Goal: Information Seeking & Learning: Learn about a topic

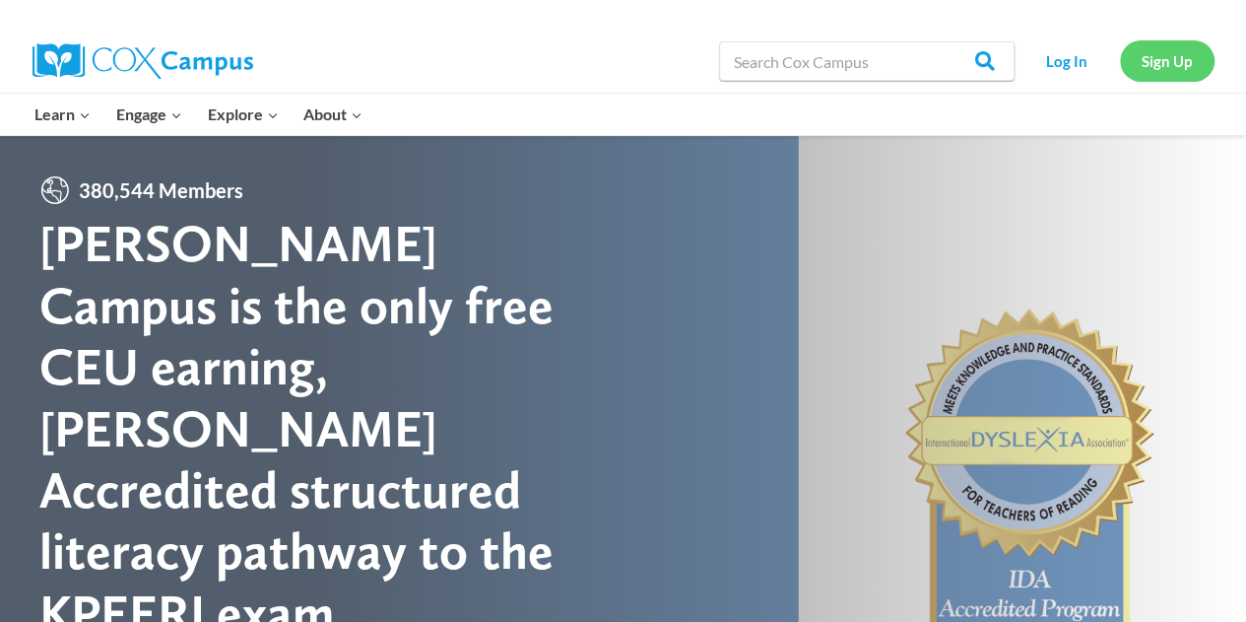
click at [1194, 59] on link "Sign Up" at bounding box center [1167, 60] width 95 height 40
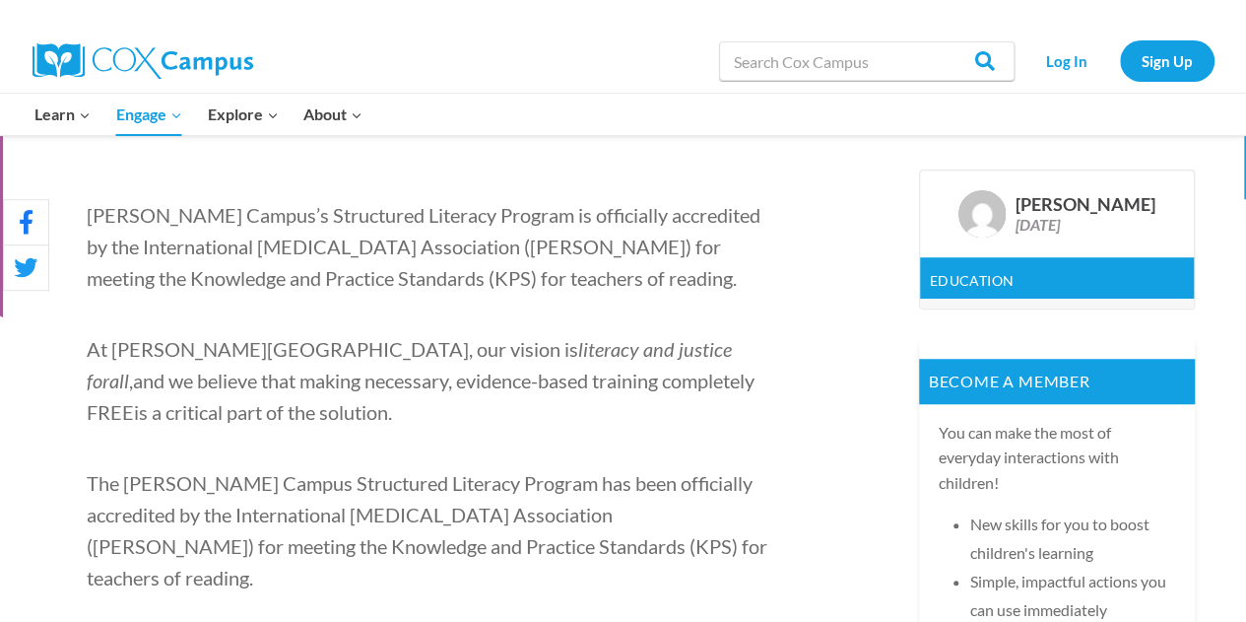
scroll to position [517, 0]
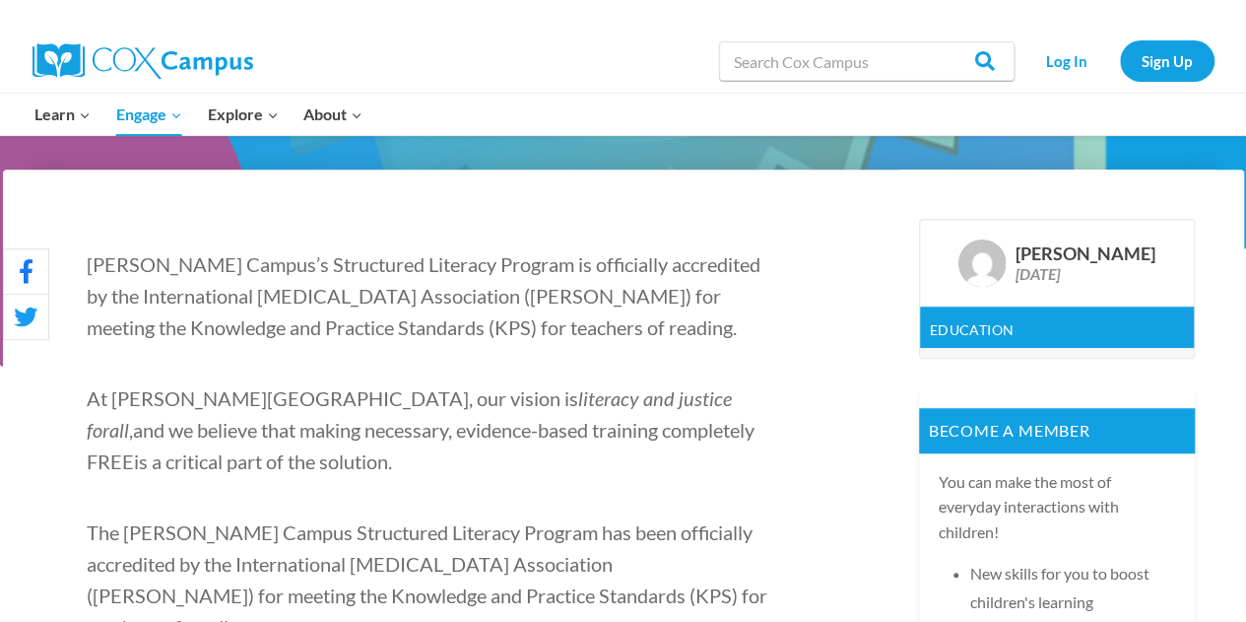
click at [161, 62] on img at bounding box center [143, 60] width 221 height 35
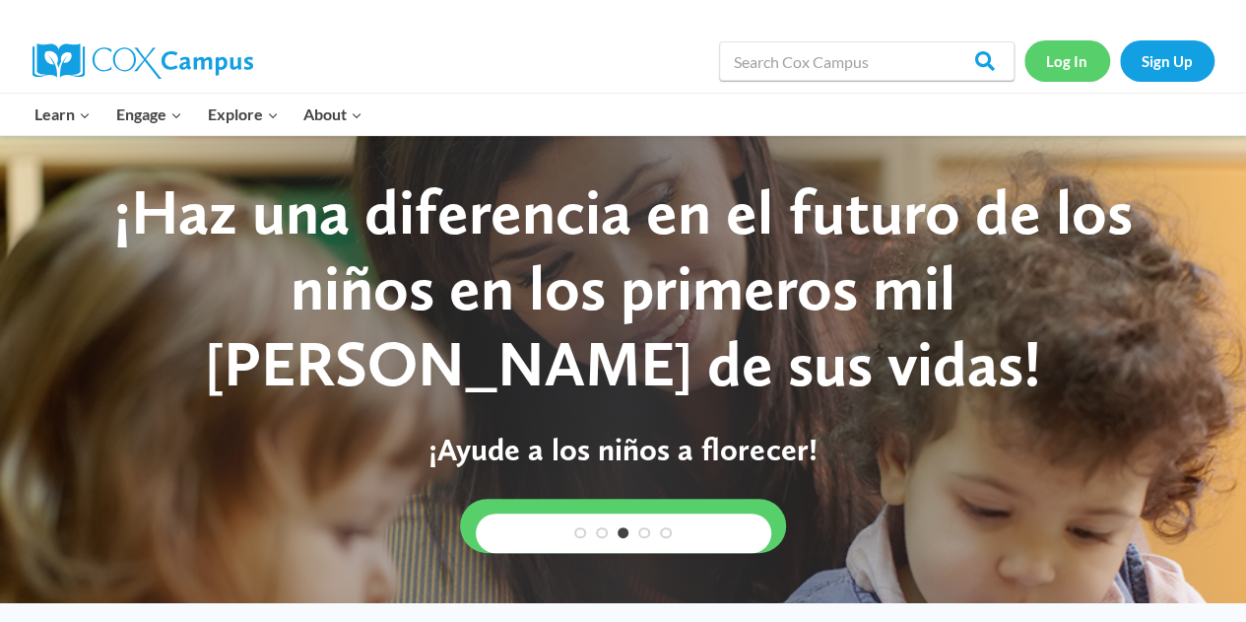
click at [1063, 62] on link "Log In" at bounding box center [1068, 60] width 86 height 40
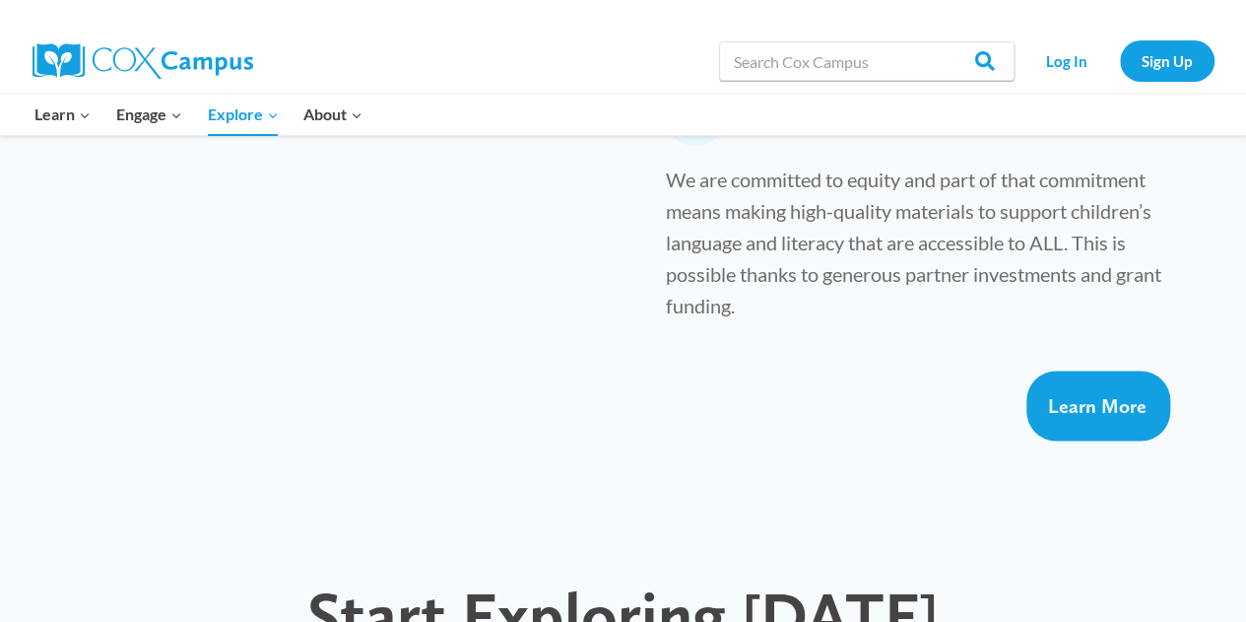
scroll to position [1536, 0]
click at [756, 55] on input "Search in [URL][DOMAIN_NAME]" at bounding box center [867, 60] width 296 height 39
type input "v"
paste input "Oral Language is the Foundation for Literacy"
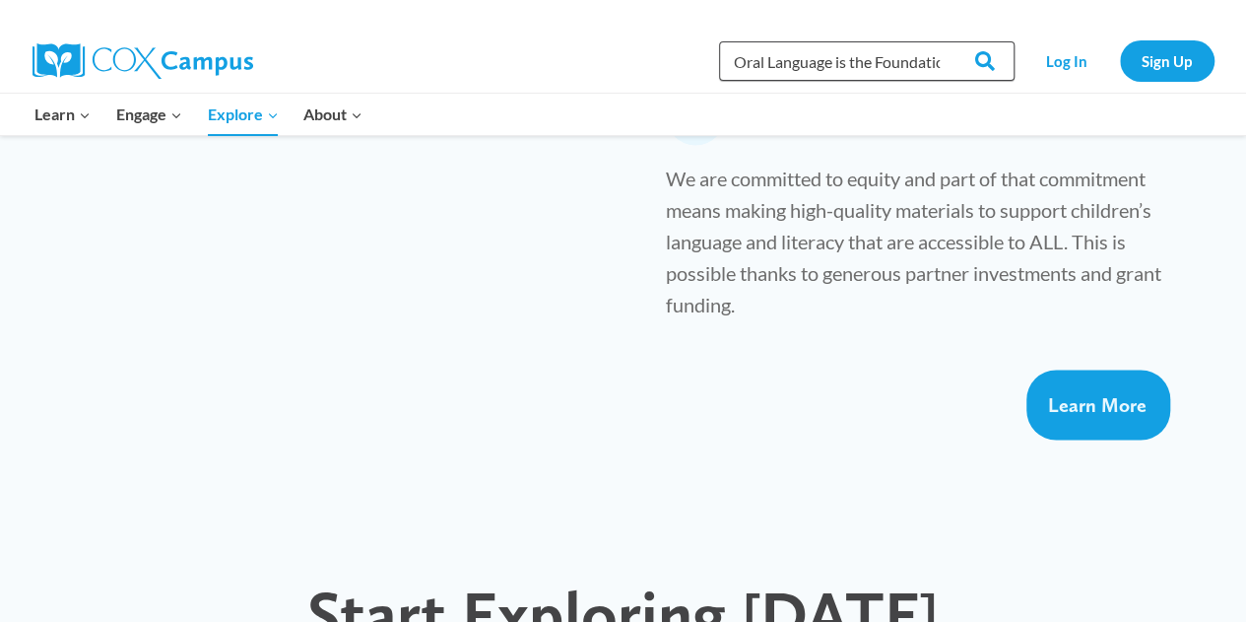
scroll to position [0, 98]
type input "Oral Language is the Foundation for Literacy"
click at [938, 41] on input "Search" at bounding box center [976, 60] width 77 height 39
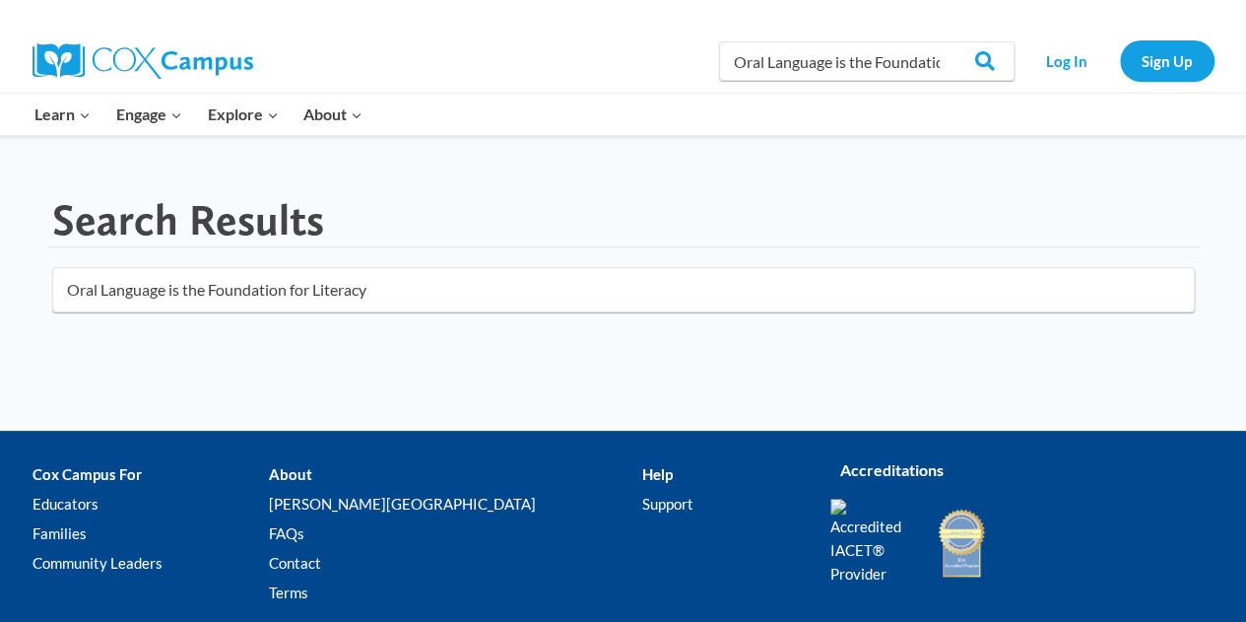
click at [495, 348] on main "Search Results Oral Language is the Foundation for Literacy" at bounding box center [624, 262] width 1182 height 177
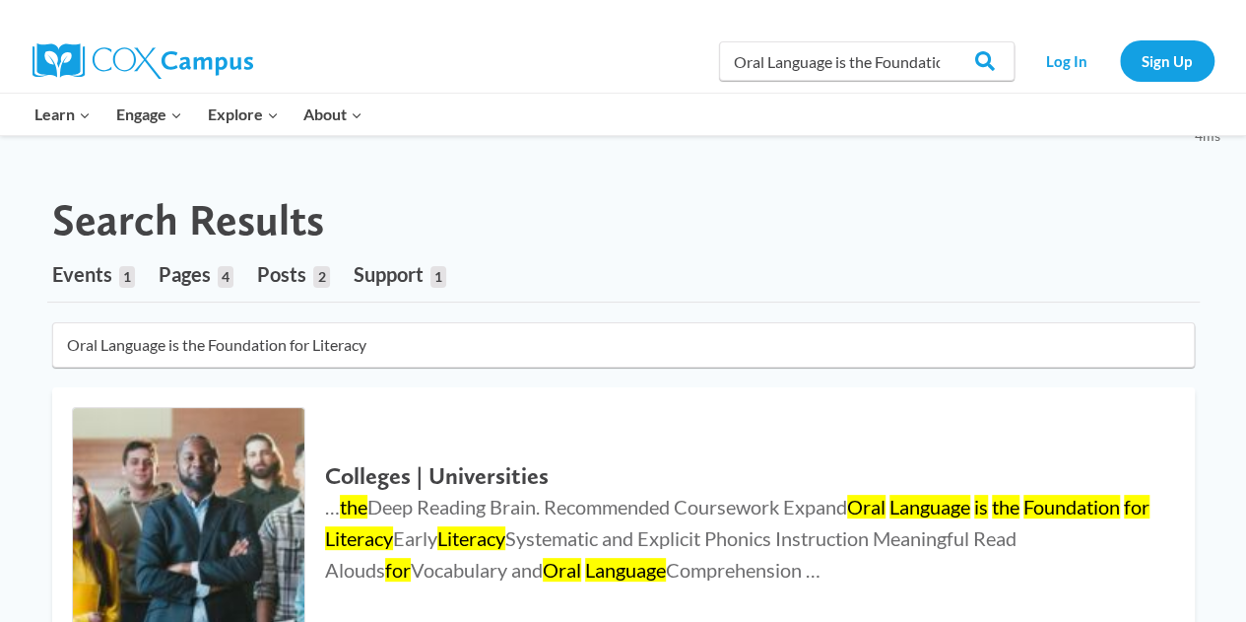
click at [405, 283] on span "Support" at bounding box center [389, 274] width 70 height 24
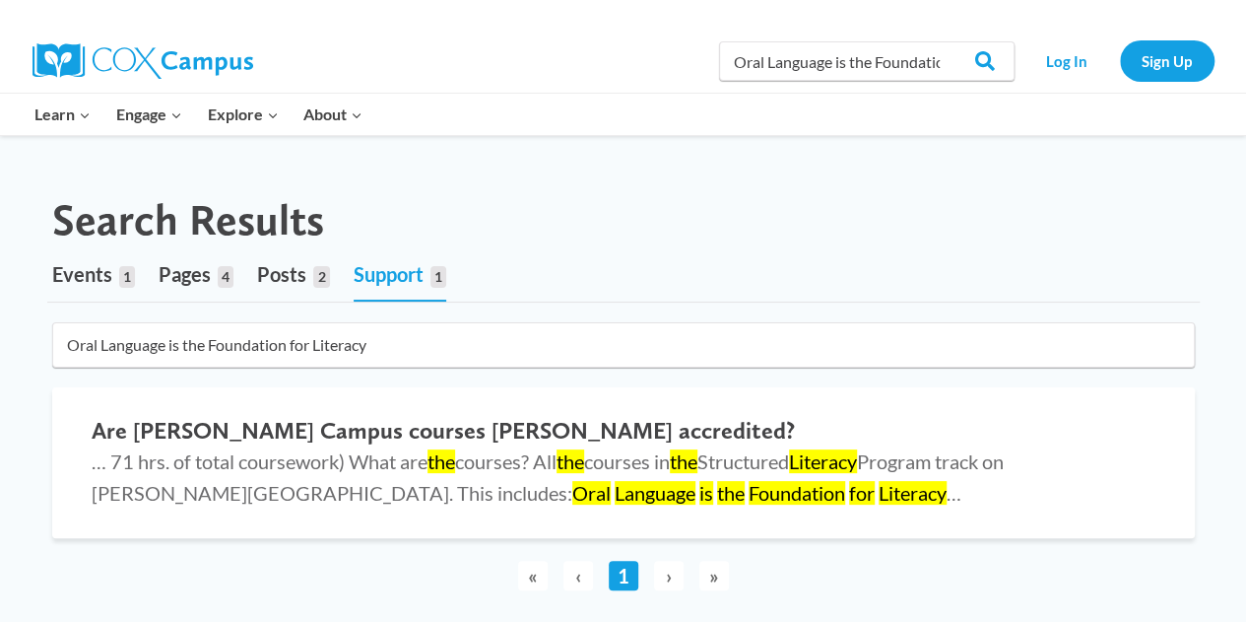
click at [446, 347] on input "Oral Language is the Foundation for Literacy" at bounding box center [623, 344] width 1143 height 45
click at [89, 274] on span "Events" at bounding box center [82, 274] width 60 height 24
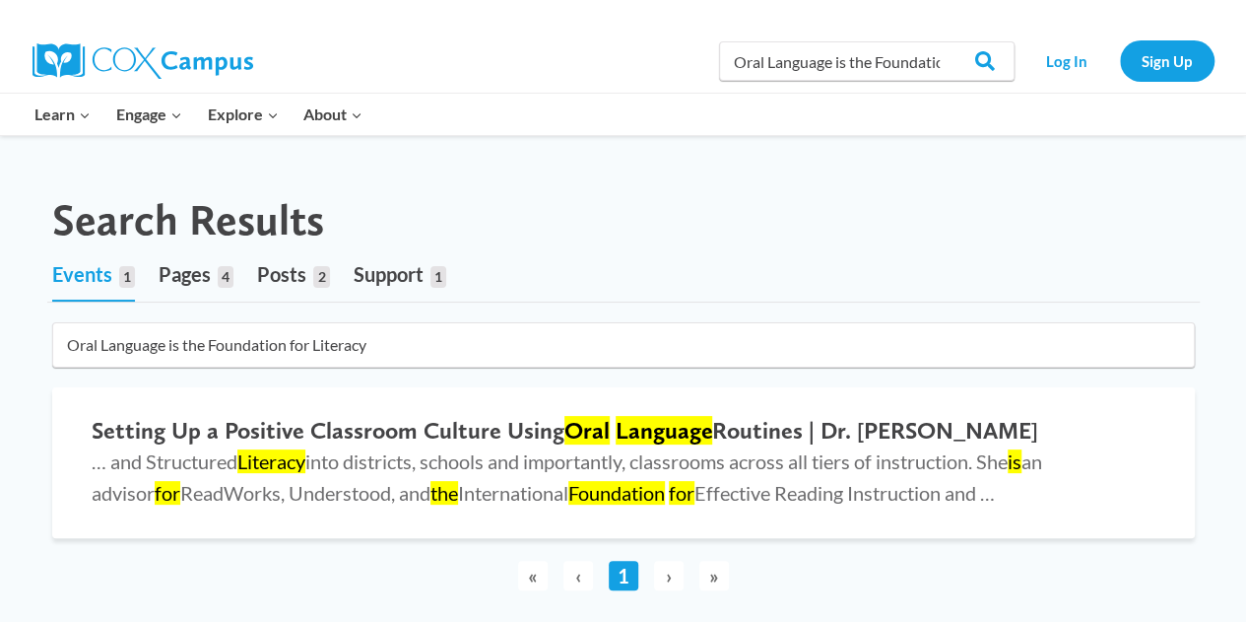
click at [188, 275] on span "Pages" at bounding box center [185, 274] width 52 height 24
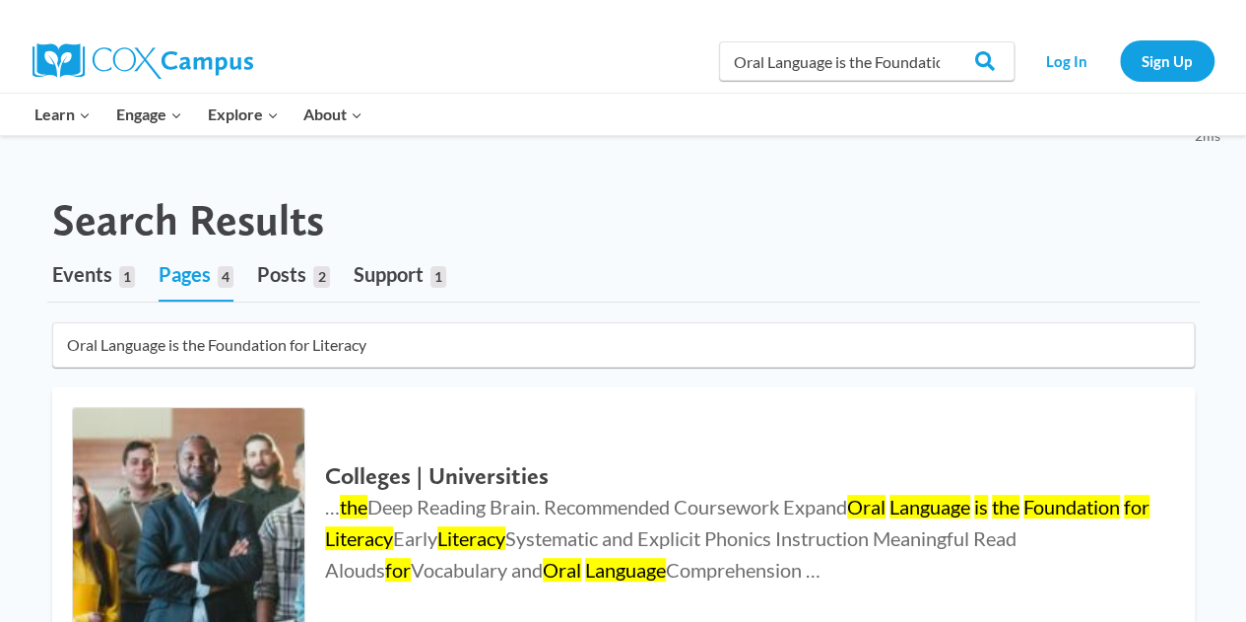
click at [294, 279] on span "Posts" at bounding box center [281, 274] width 49 height 24
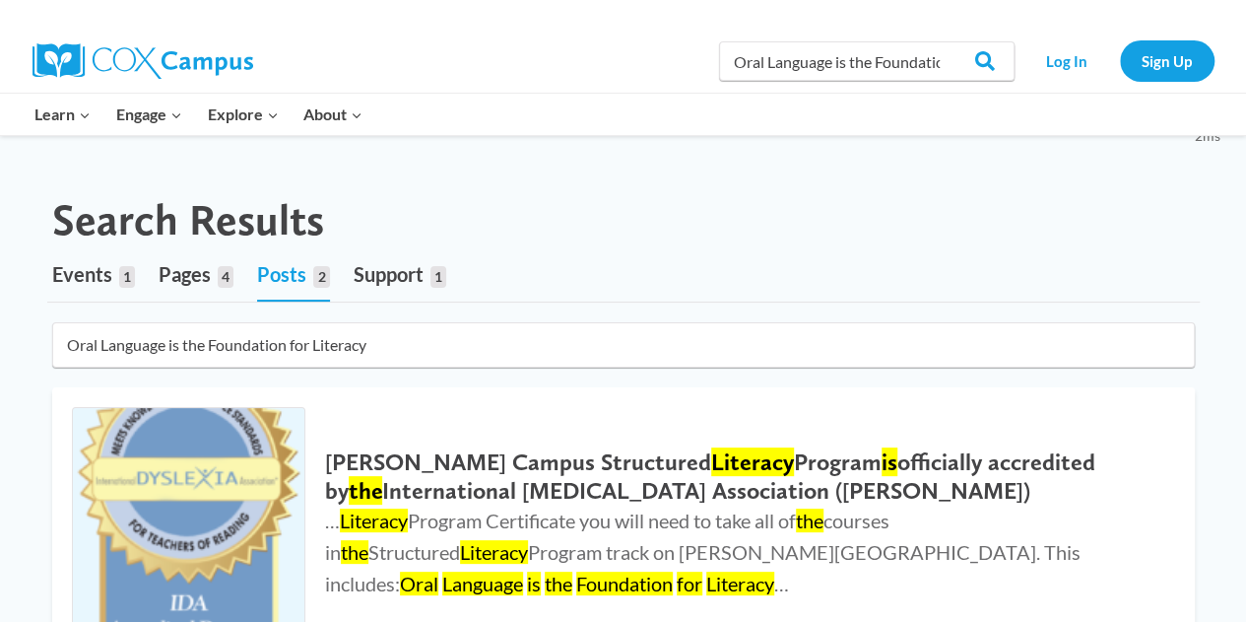
click at [88, 278] on span "Events" at bounding box center [82, 274] width 60 height 24
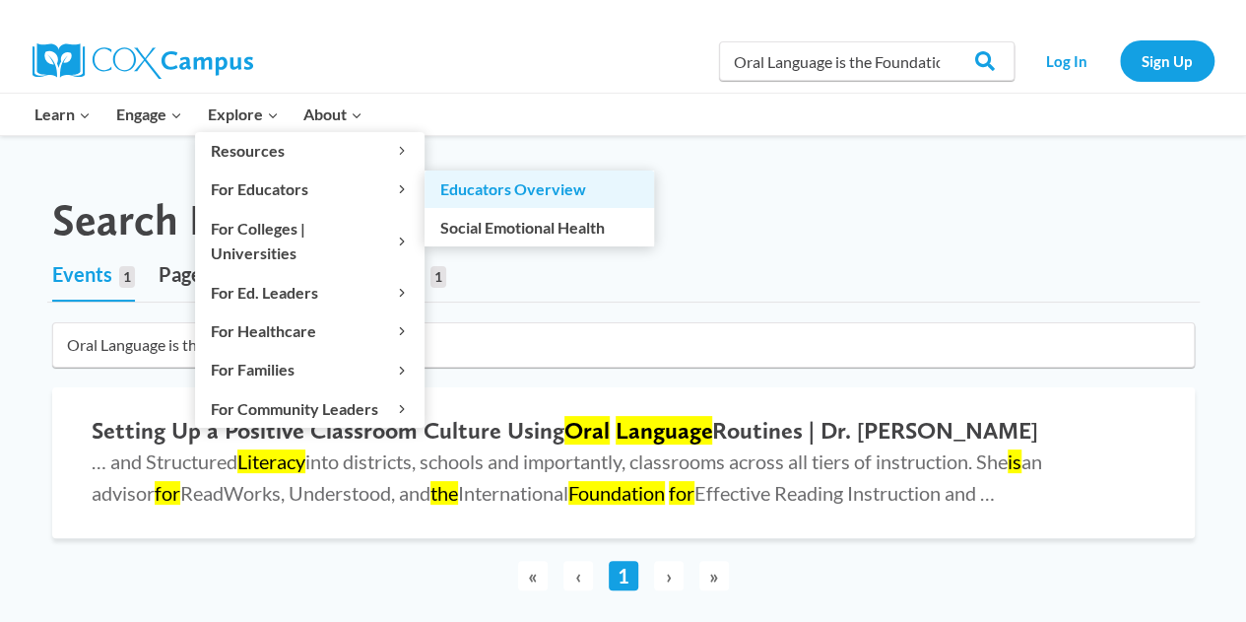
click at [471, 184] on link "Educators Overview" at bounding box center [540, 188] width 230 height 37
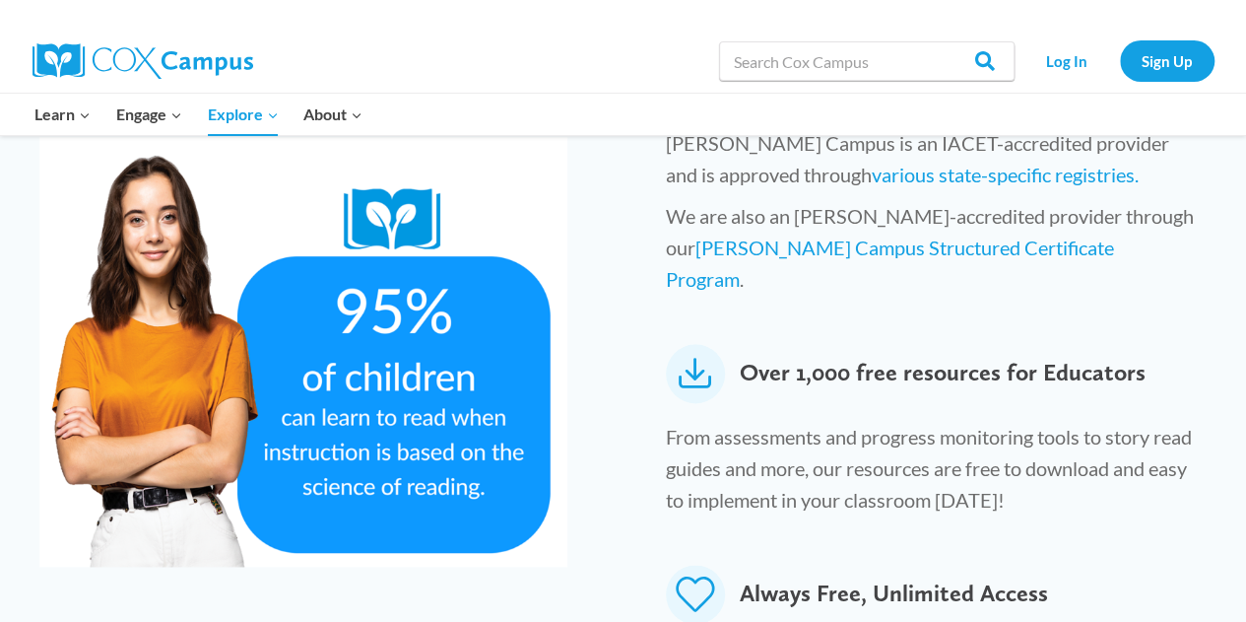
scroll to position [1058, 0]
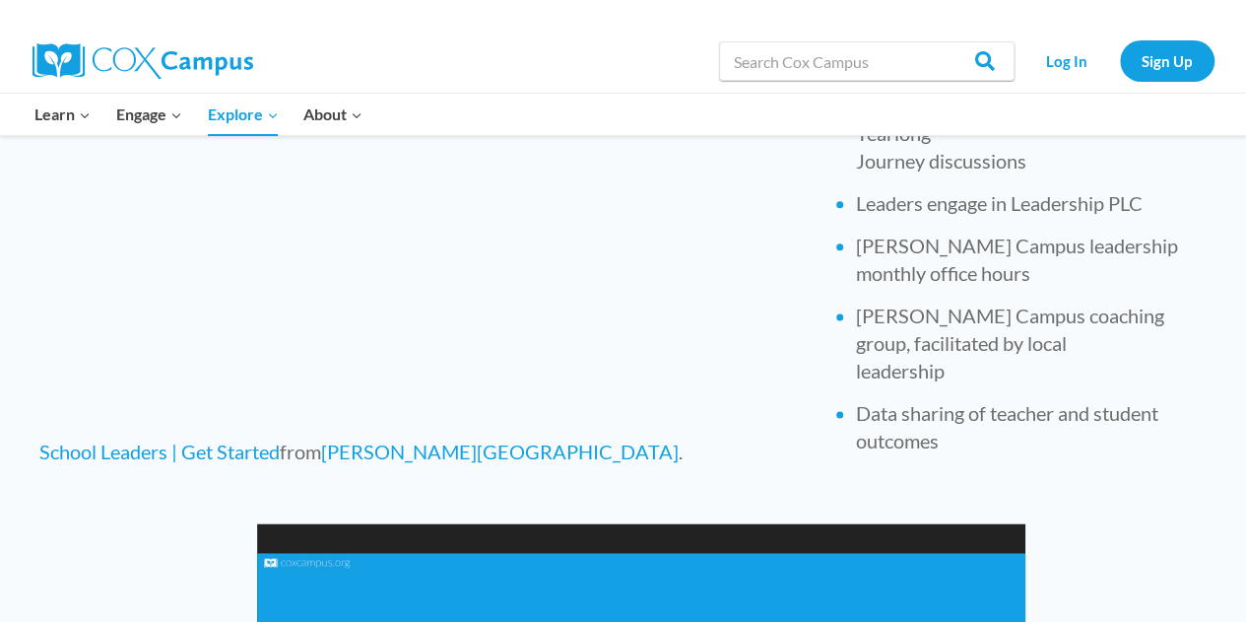
scroll to position [934, 0]
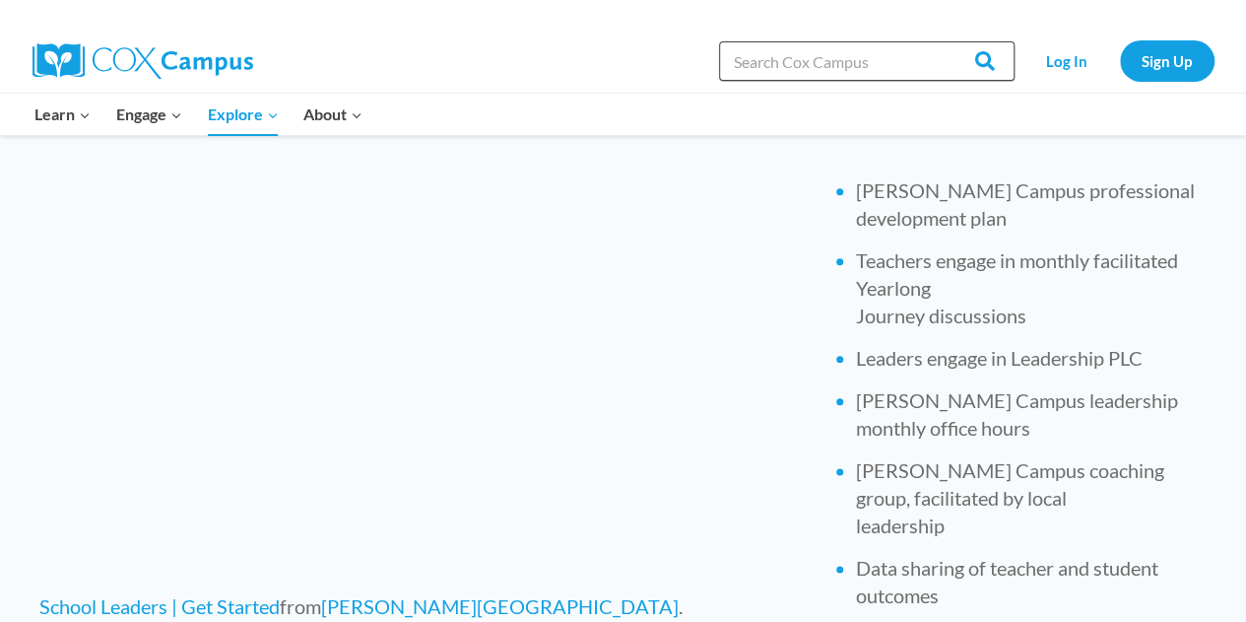
click at [802, 57] on input "Search in [URL][DOMAIN_NAME]" at bounding box center [867, 60] width 296 height 39
type input "k-3 structured literacy"
click at [938, 41] on input "Search" at bounding box center [976, 60] width 77 height 39
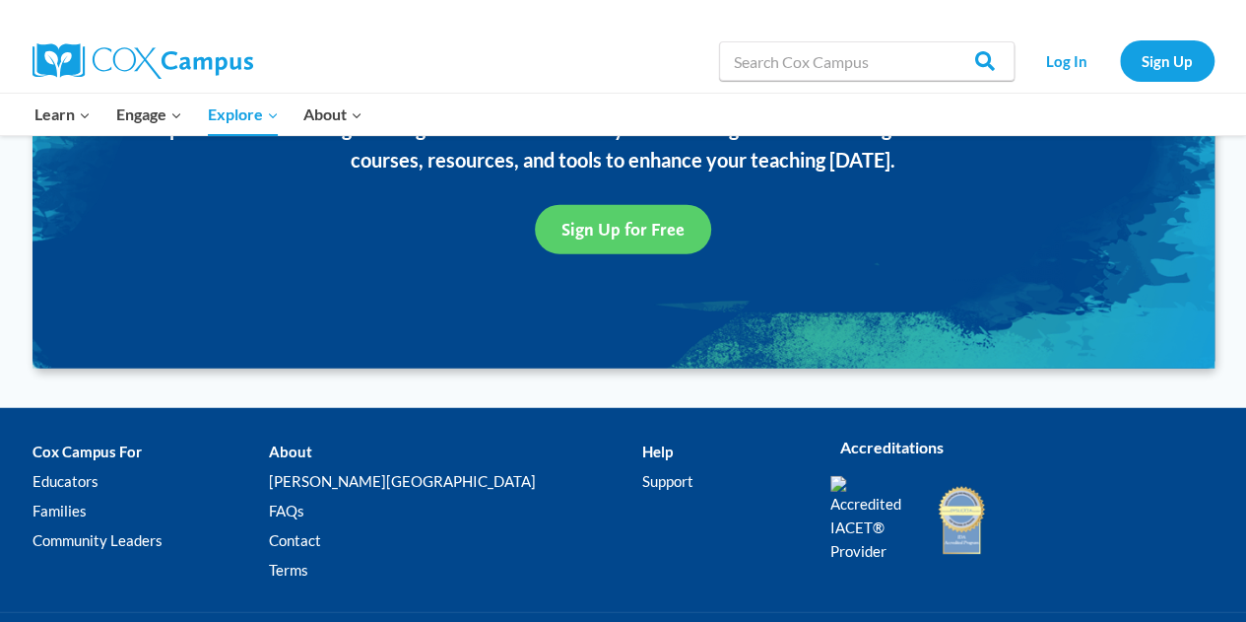
scroll to position [2558, 0]
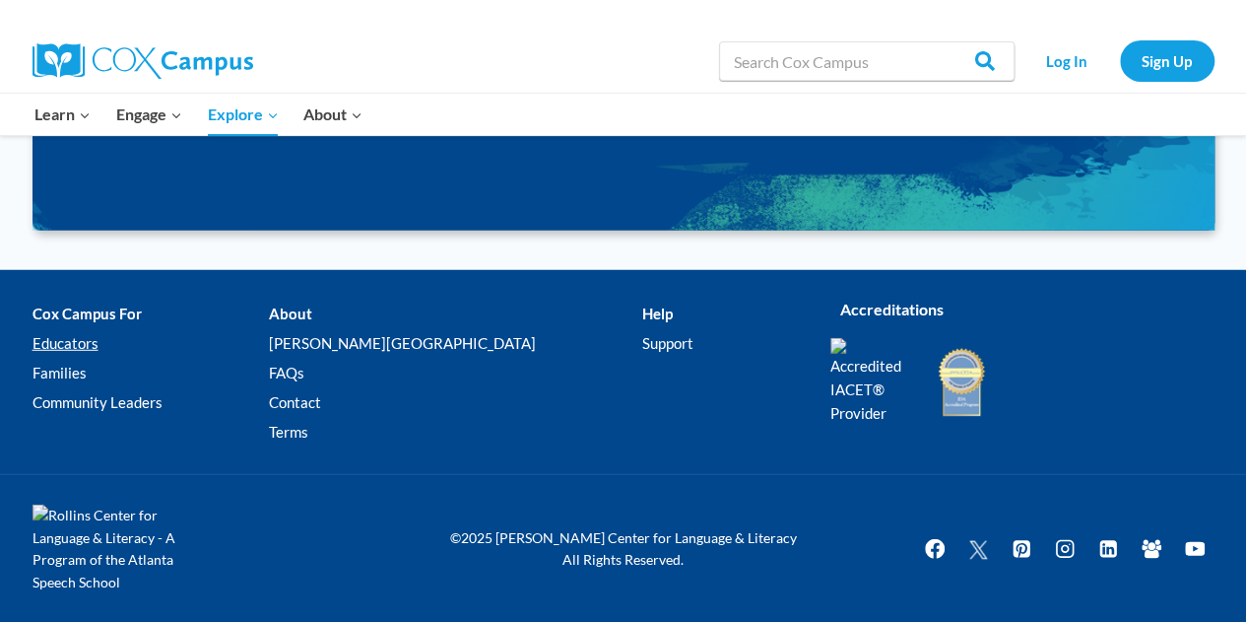
click at [53, 344] on link "Educators" at bounding box center [151, 344] width 236 height 30
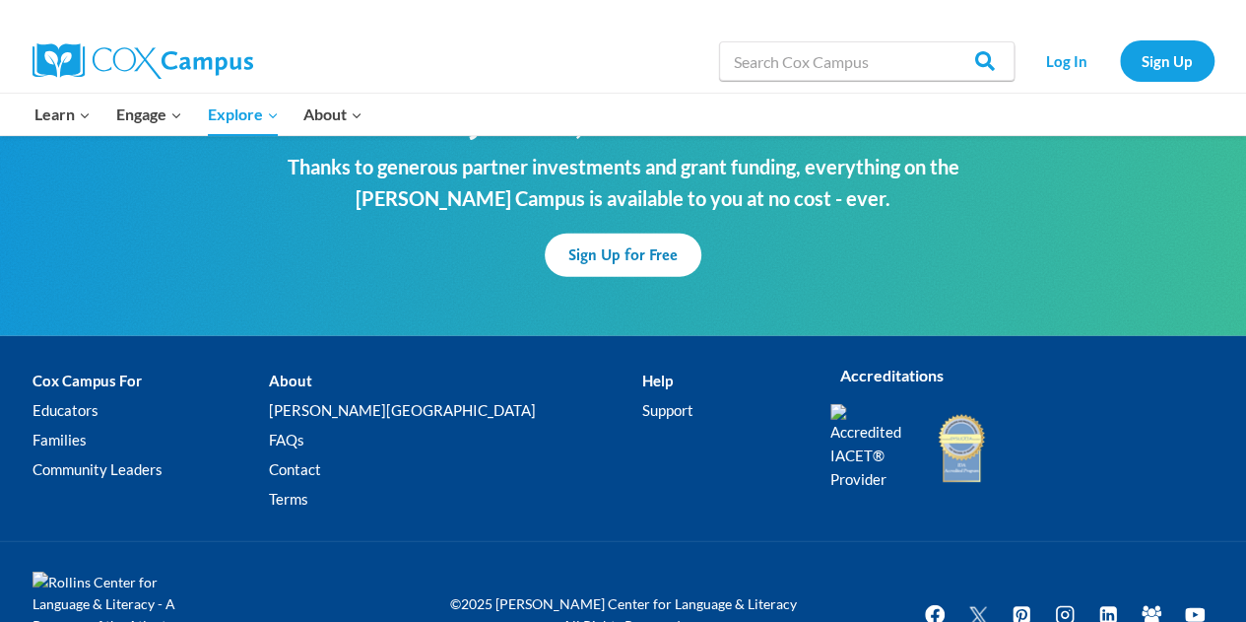
scroll to position [6252, 0]
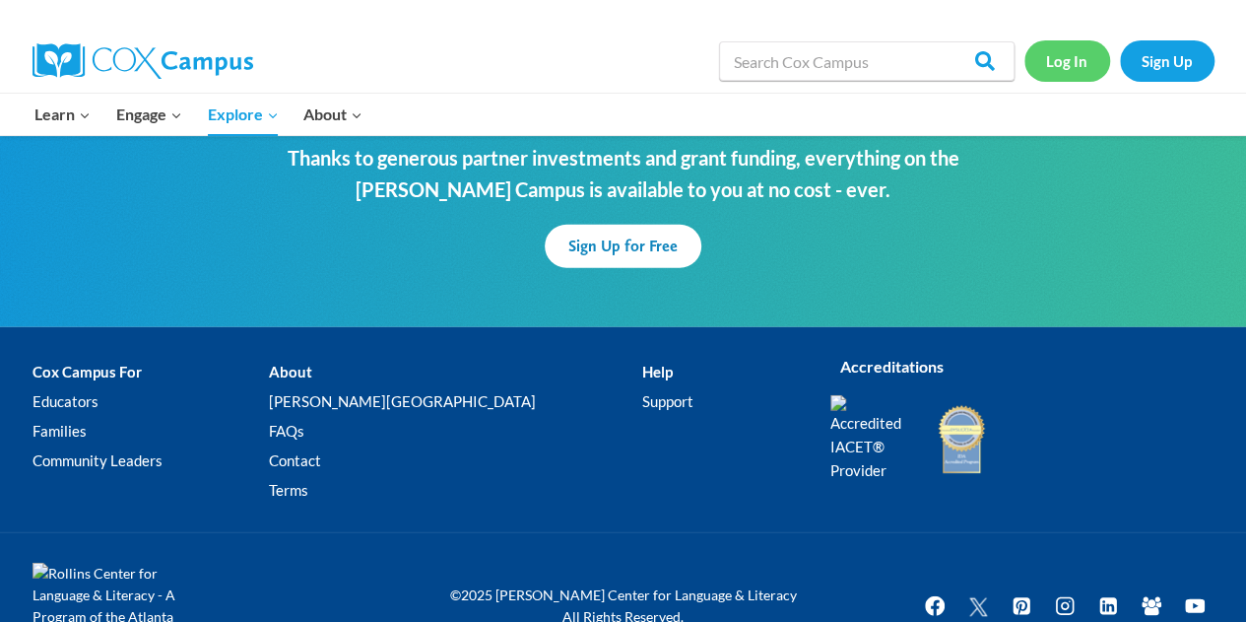
click at [1061, 58] on link "Log In" at bounding box center [1068, 60] width 86 height 40
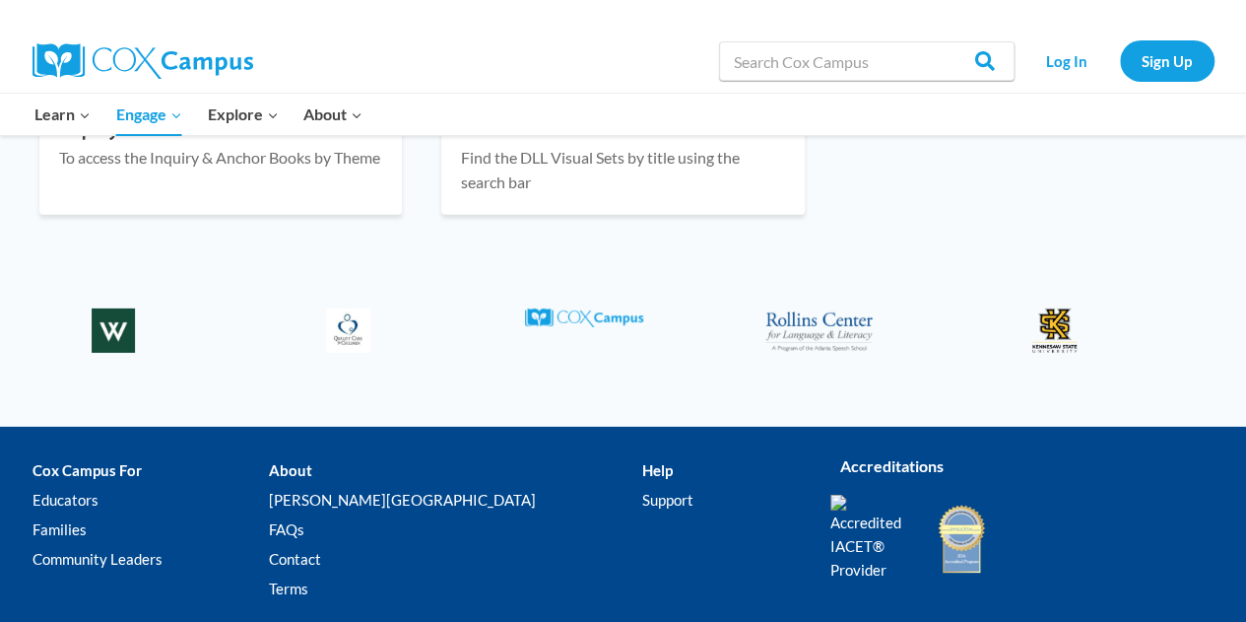
scroll to position [3107, 0]
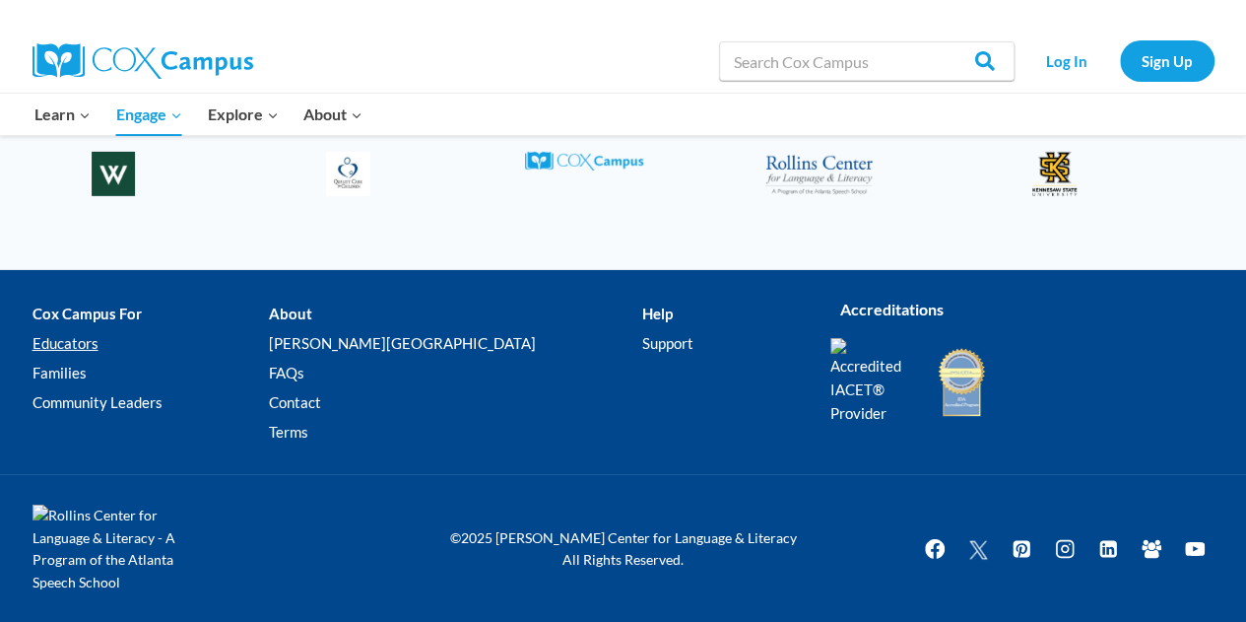
click at [81, 344] on link "Educators" at bounding box center [151, 344] width 236 height 30
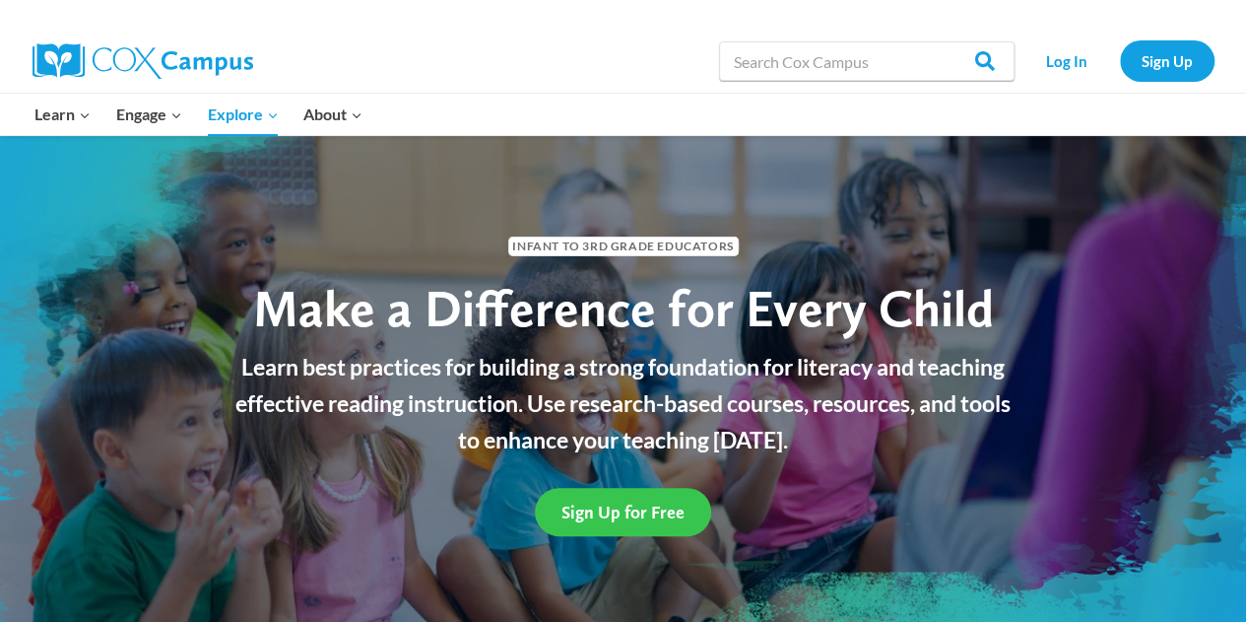
click at [652, 507] on span "Sign Up for Free" at bounding box center [623, 511] width 123 height 21
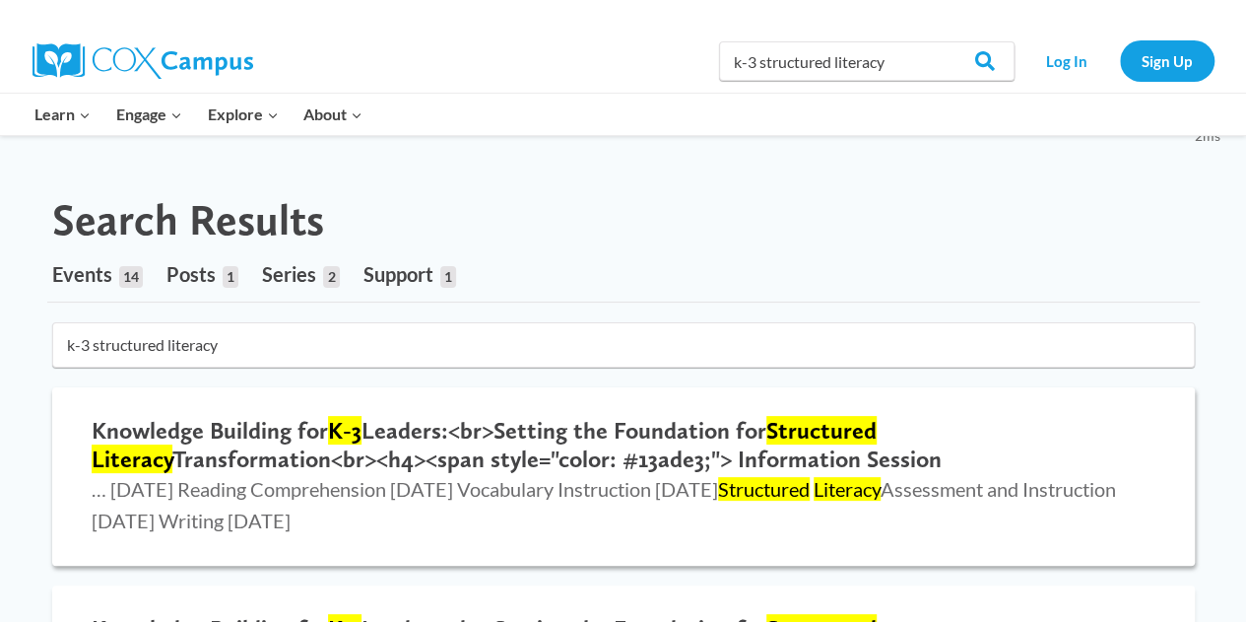
click at [422, 482] on span "… Monday, January 29, 2024 Reading Comprehension Thursday, February 29, 2024 Vo…" at bounding box center [604, 504] width 1025 height 55
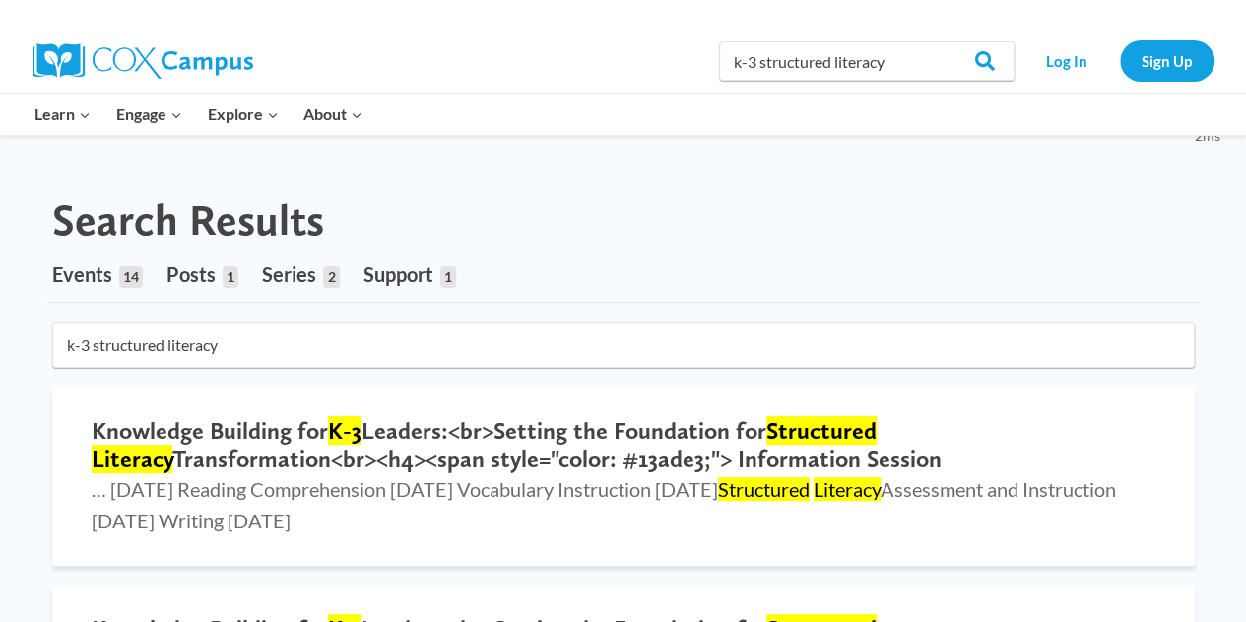
click at [311, 273] on span "Series" at bounding box center [289, 274] width 54 height 24
